Goal: Find specific page/section: Find specific page/section

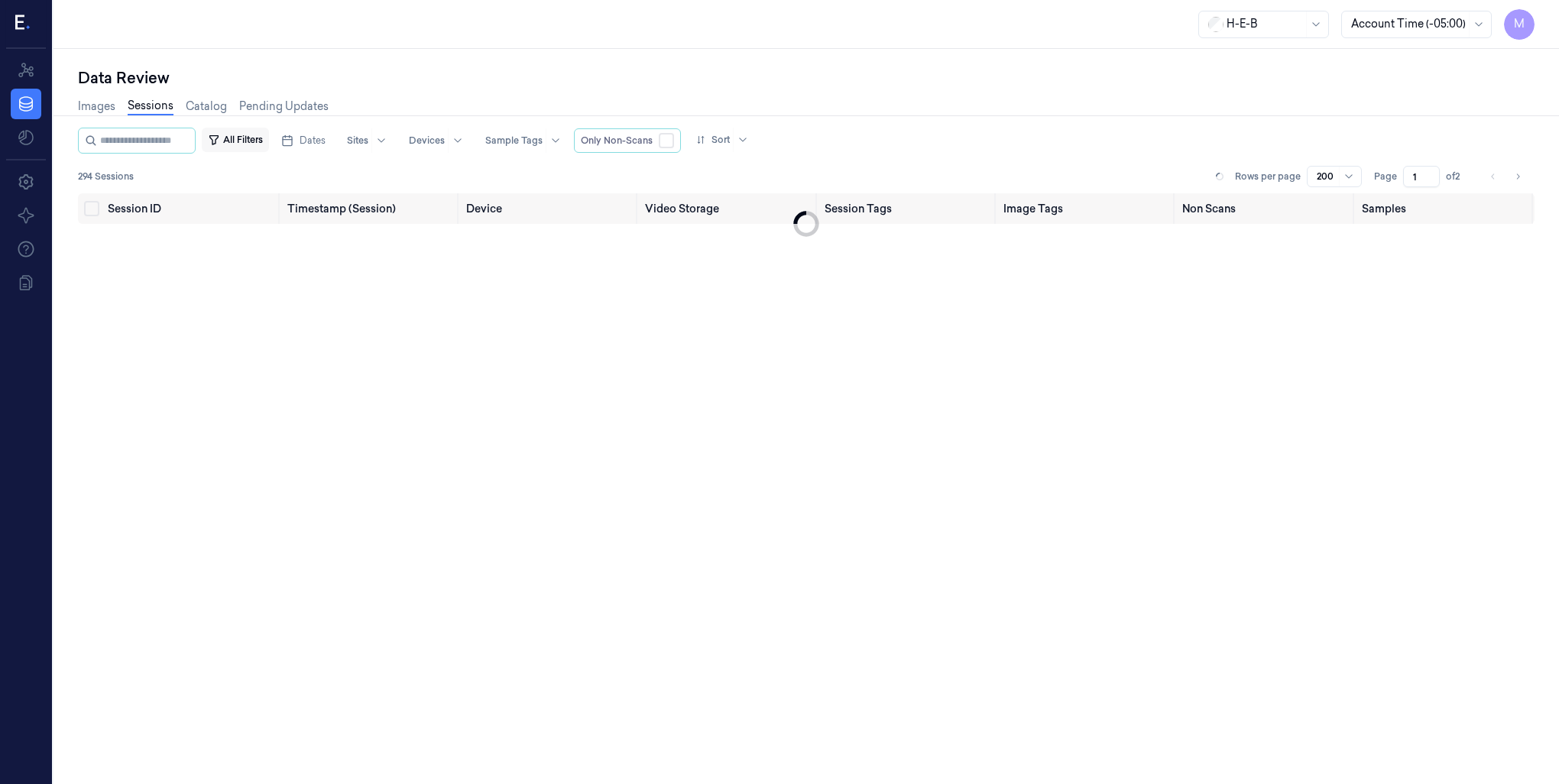
click at [253, 135] on button "All Filters" at bounding box center [235, 140] width 67 height 24
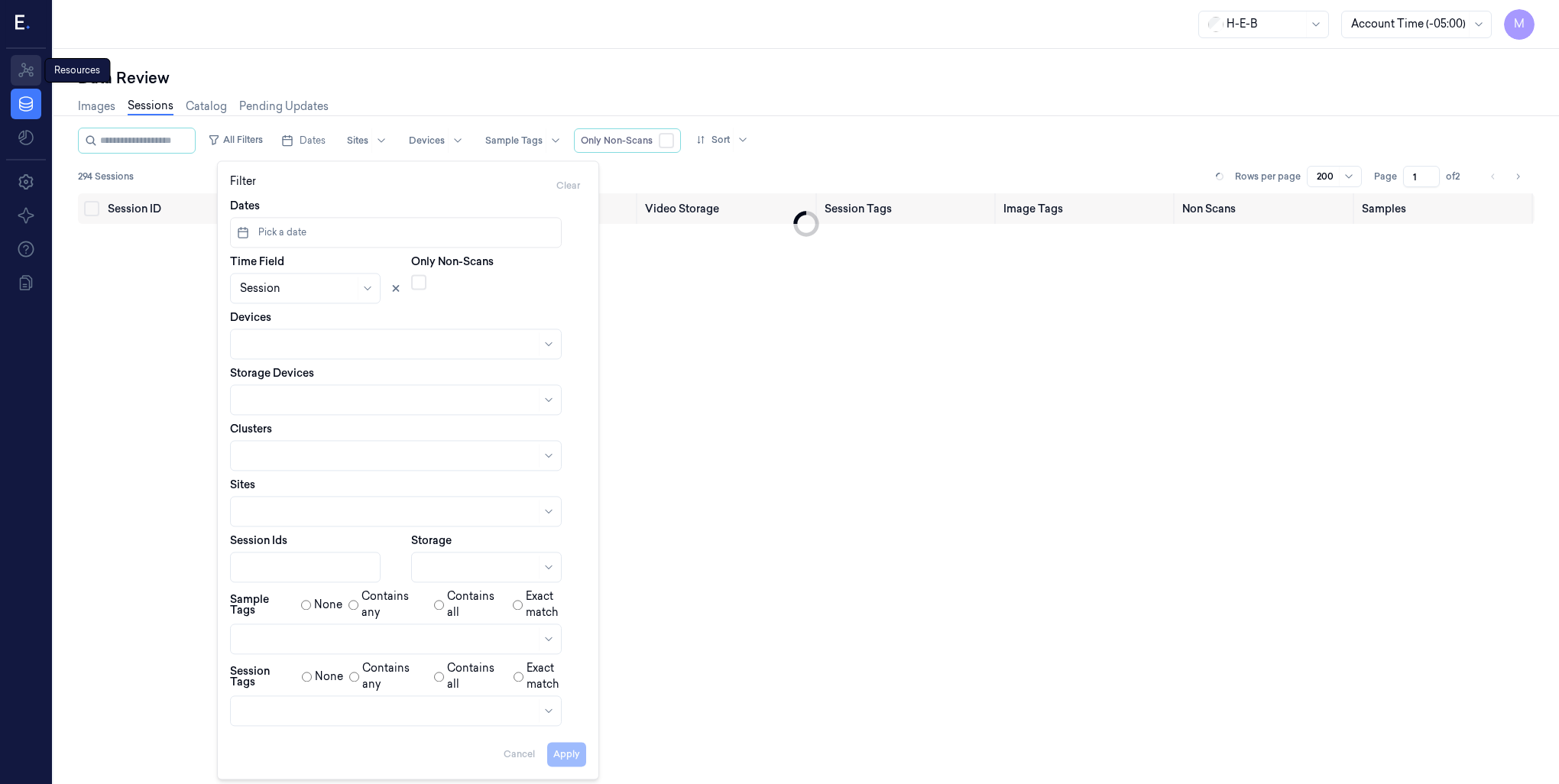
click at [28, 68] on icon at bounding box center [26, 70] width 18 height 18
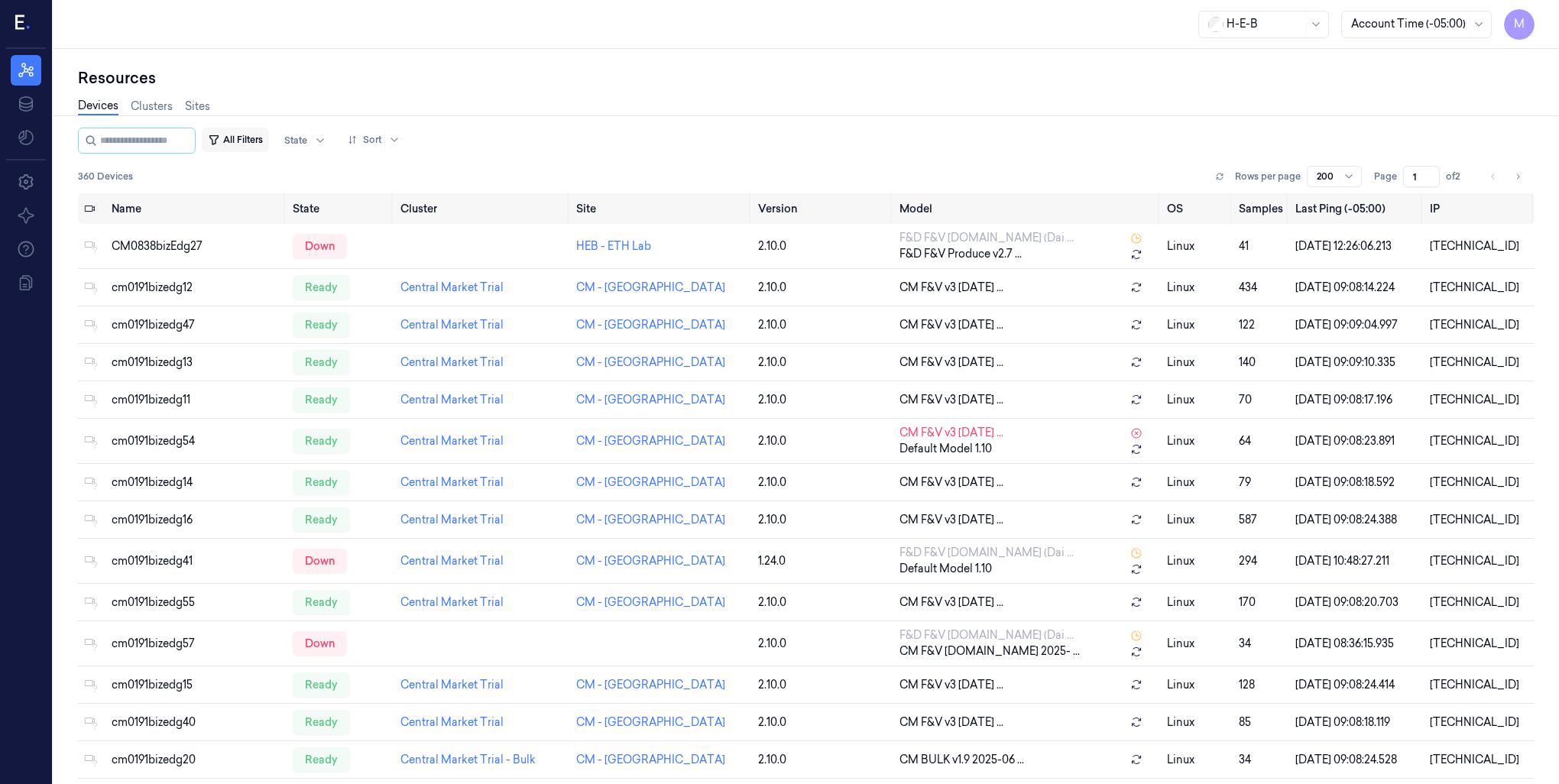
click at [265, 136] on button "All Filters" at bounding box center [235, 140] width 67 height 24
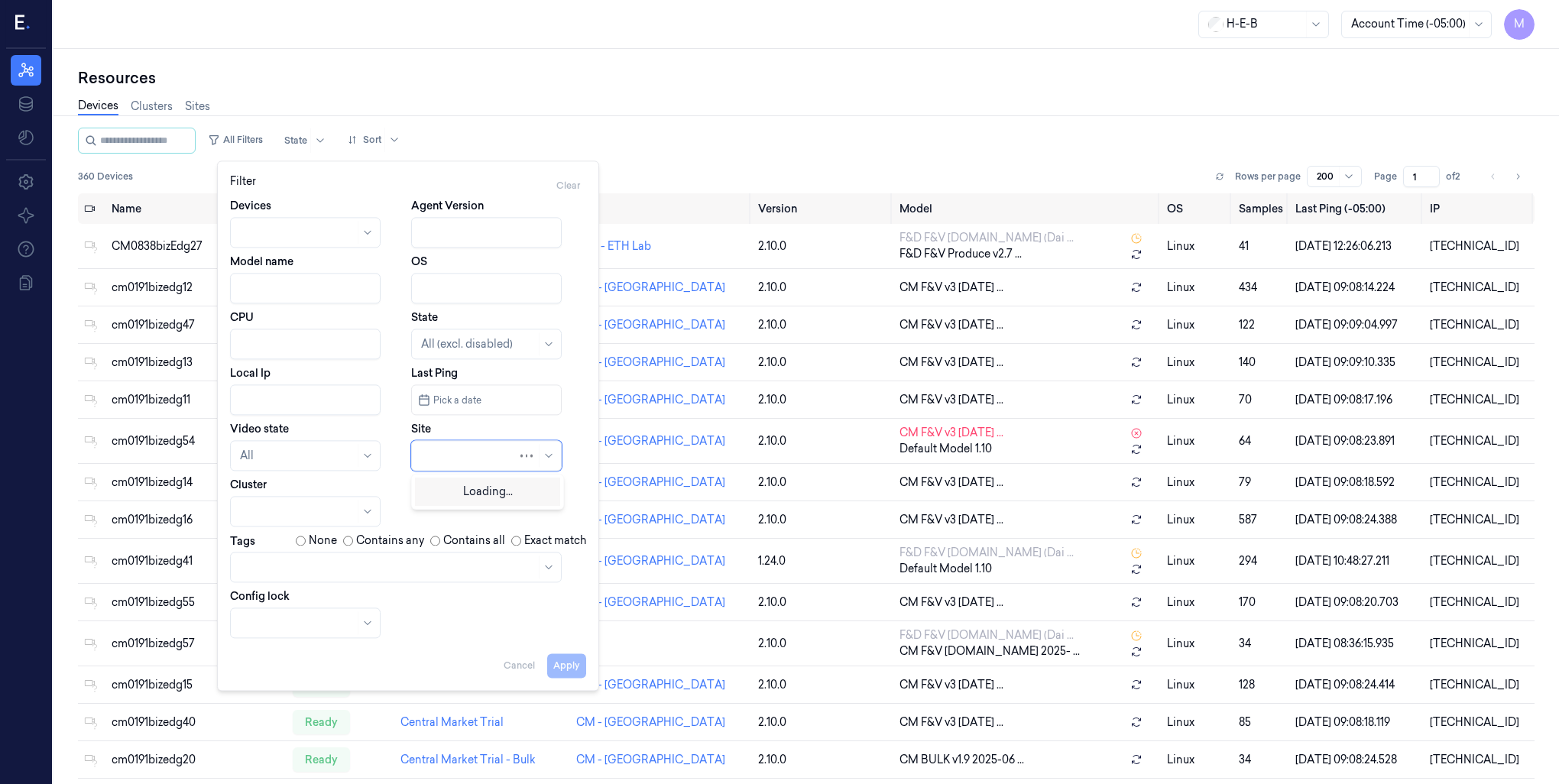
click at [458, 463] on div at bounding box center [469, 455] width 96 height 16
type input "659"
click at [517, 492] on div "HEB 659 - A16 Hwy 183" at bounding box center [477, 490] width 112 height 16
click at [576, 664] on button "Apply" at bounding box center [566, 666] width 39 height 24
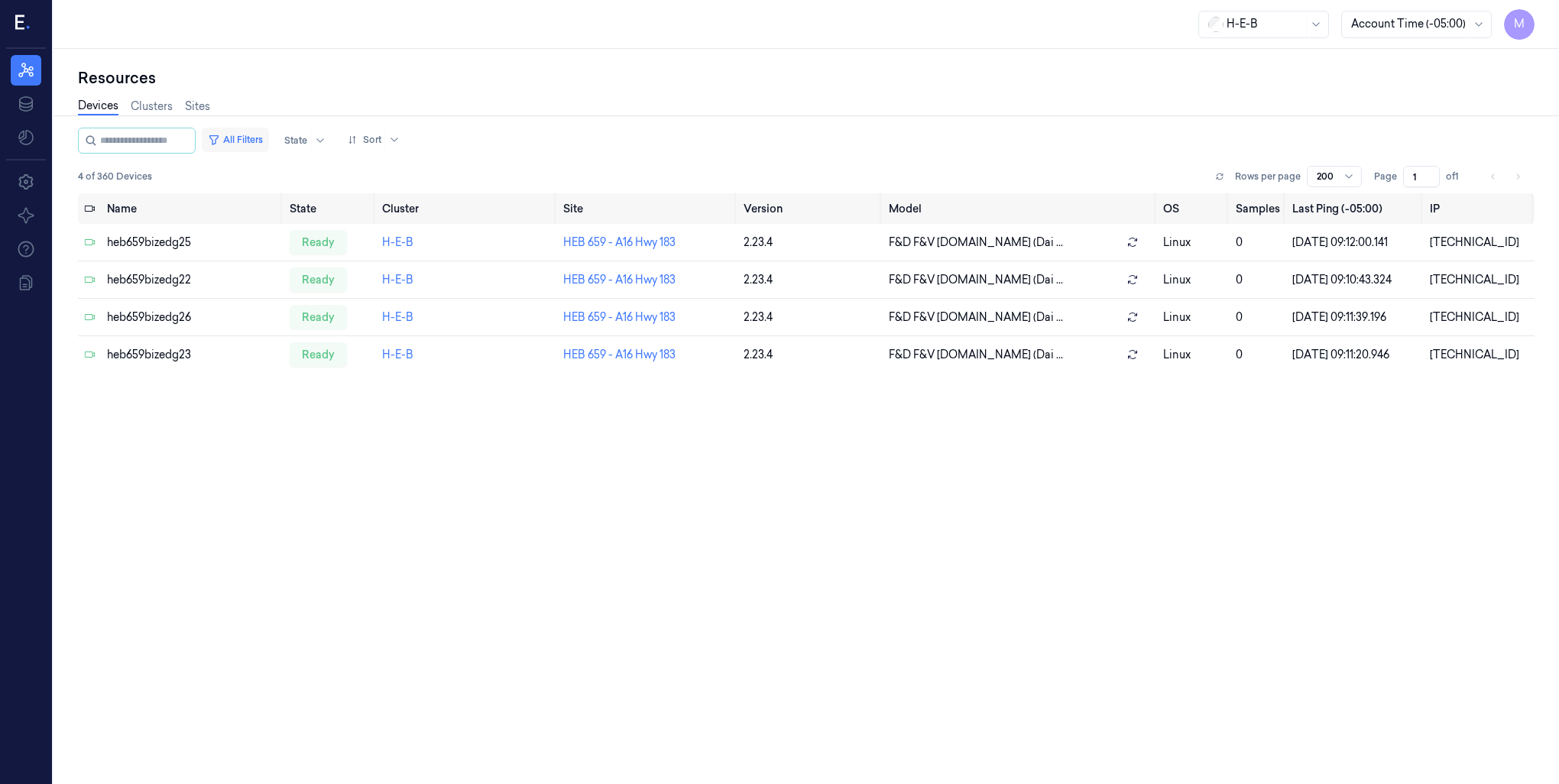
click at [254, 134] on button "All Filters" at bounding box center [235, 140] width 67 height 24
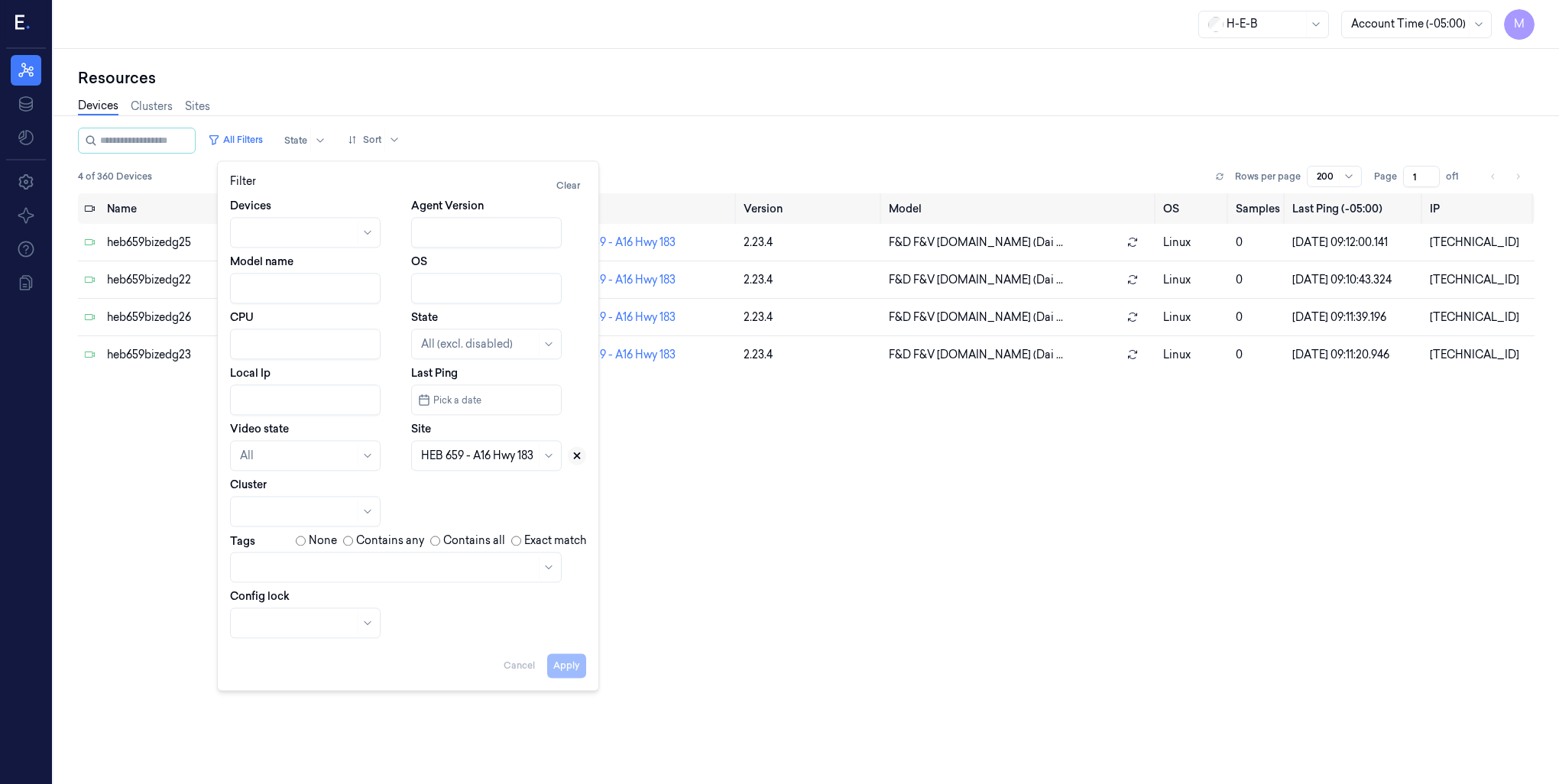
click at [575, 453] on icon at bounding box center [577, 455] width 5 height 5
click at [483, 450] on div at bounding box center [478, 455] width 115 height 16
type input "639"
click at [464, 491] on div "HEB 639 - Mueller" at bounding box center [466, 490] width 91 height 16
drag, startPoint x: 563, startPoint y: 665, endPoint x: 925, endPoint y: 620, distance: 364.8
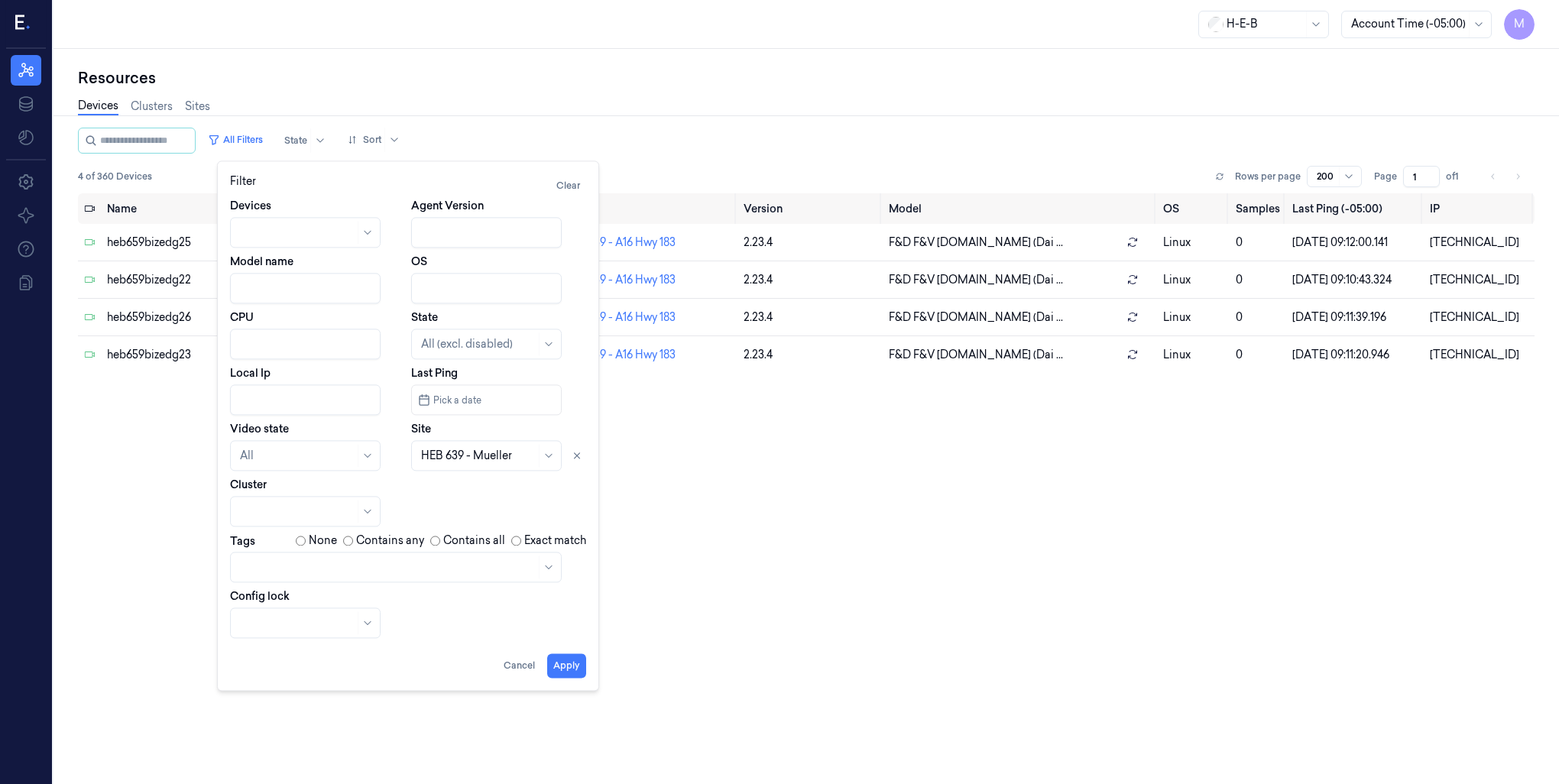
click at [565, 663] on button "Apply" at bounding box center [566, 666] width 39 height 24
